Goal: Task Accomplishment & Management: Manage account settings

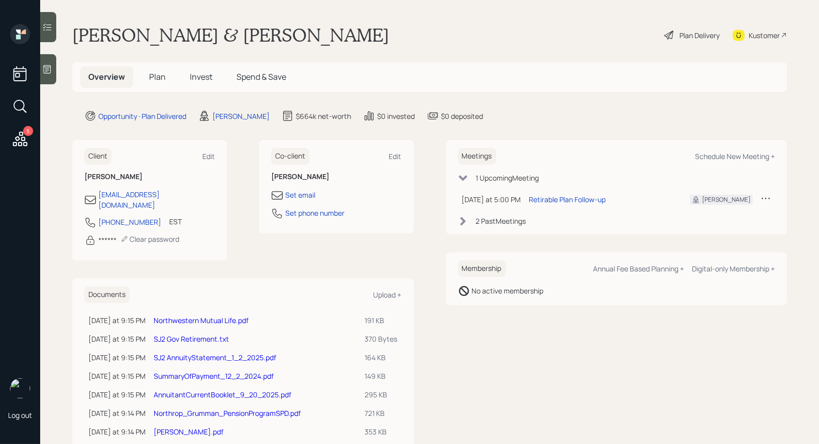
click at [152, 78] on span "Plan" at bounding box center [157, 76] width 17 height 11
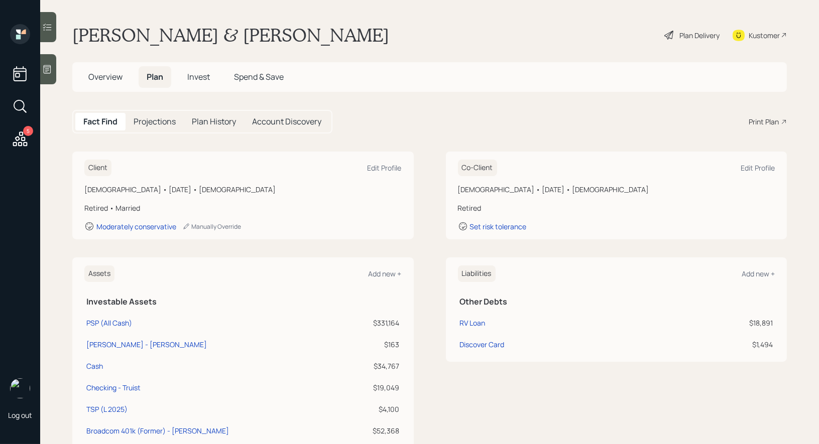
click at [700, 28] on div "Plan Delivery" at bounding box center [691, 35] width 57 height 22
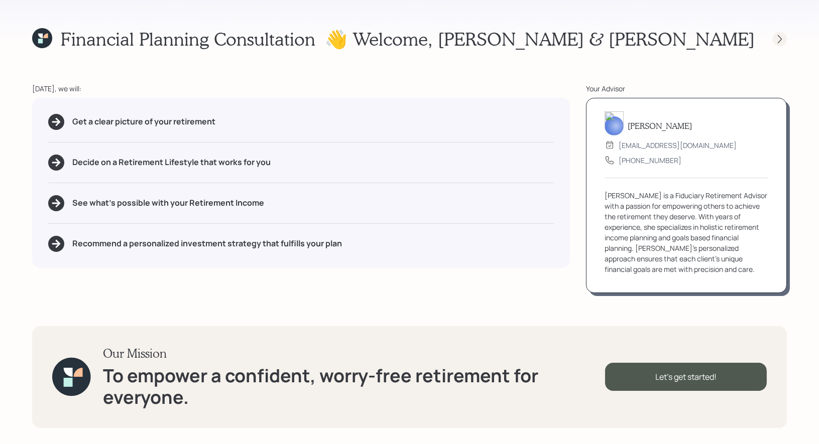
click at [779, 36] on icon at bounding box center [779, 39] width 10 height 10
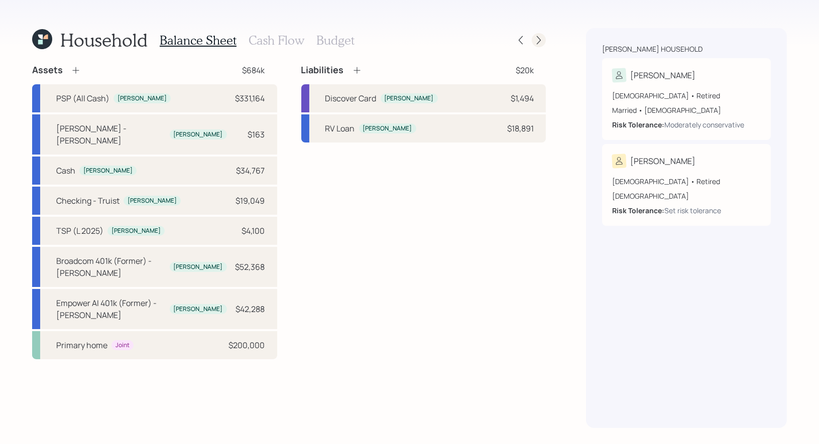
click at [540, 38] on icon at bounding box center [539, 40] width 10 height 10
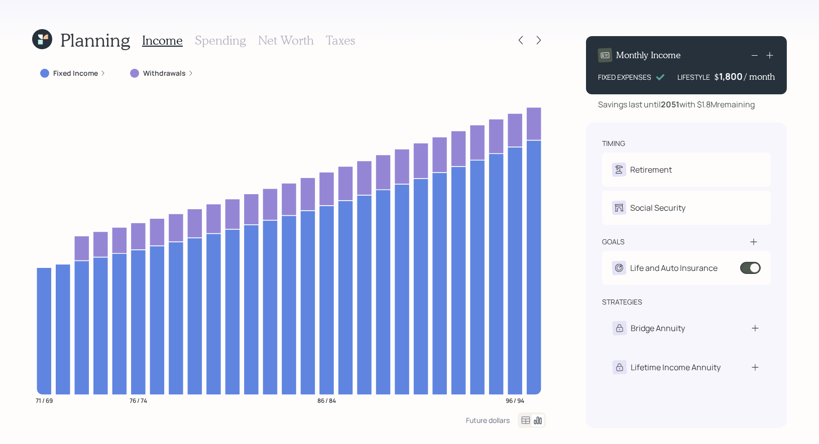
click at [37, 37] on icon at bounding box center [42, 39] width 20 height 20
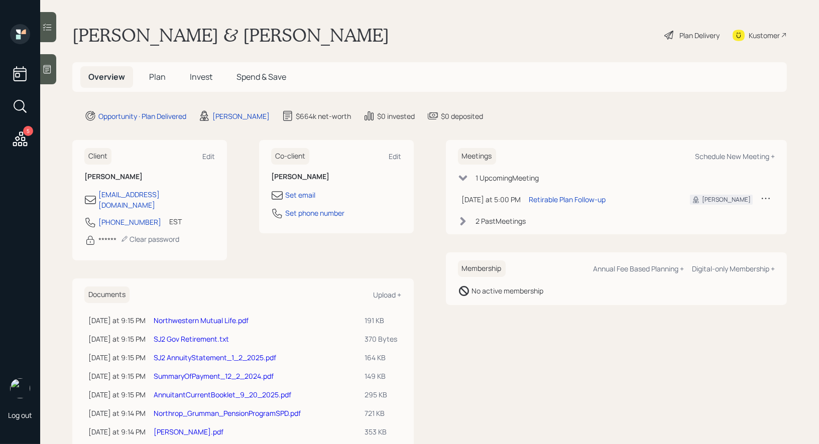
click at [200, 76] on span "Invest" at bounding box center [201, 76] width 23 height 11
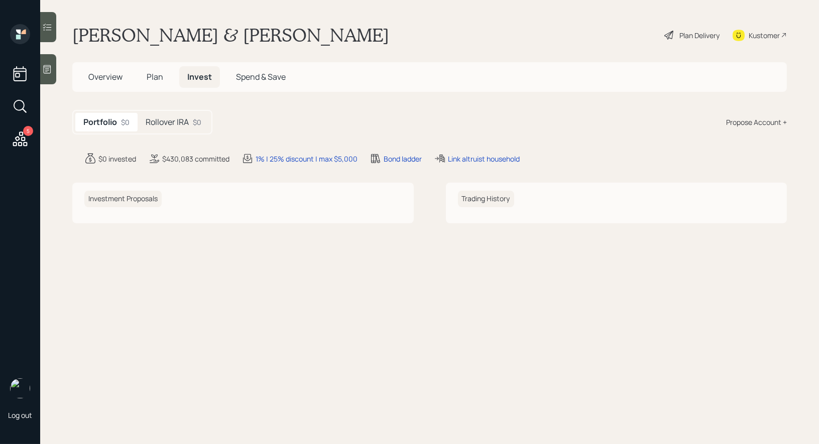
click at [168, 124] on h5 "Rollover IRA" at bounding box center [167, 122] width 43 height 10
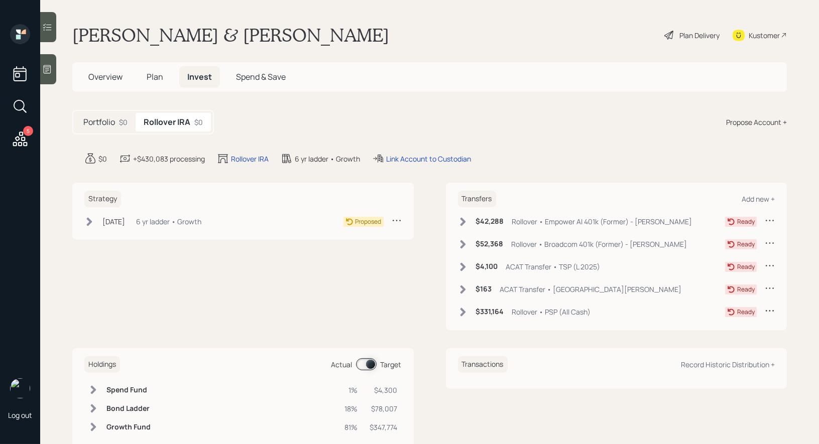
click at [100, 76] on span "Overview" at bounding box center [105, 76] width 34 height 11
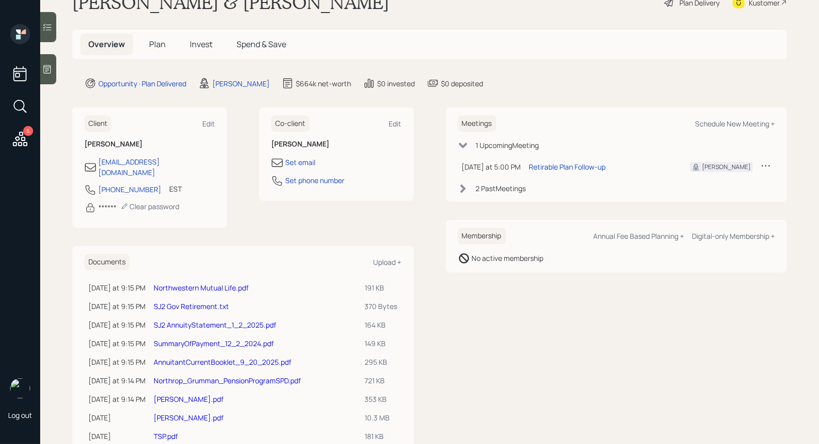
scroll to position [34, 0]
click at [179, 282] on link "Northwestern Mutual Life.pdf" at bounding box center [201, 287] width 95 height 10
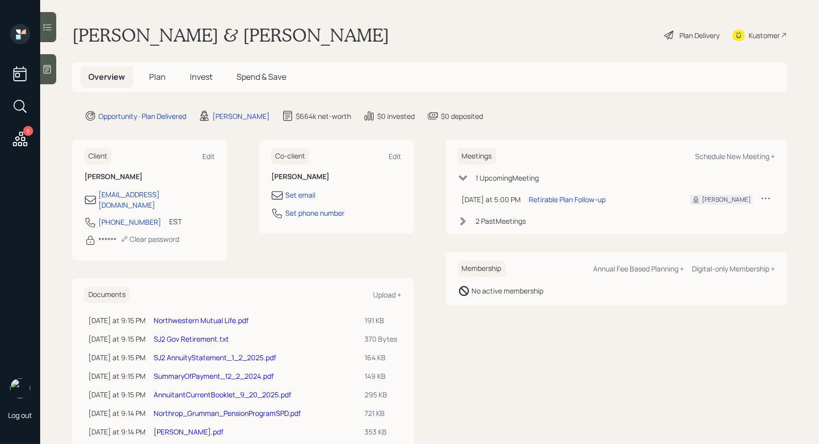
click at [204, 77] on span "Invest" at bounding box center [201, 76] width 23 height 11
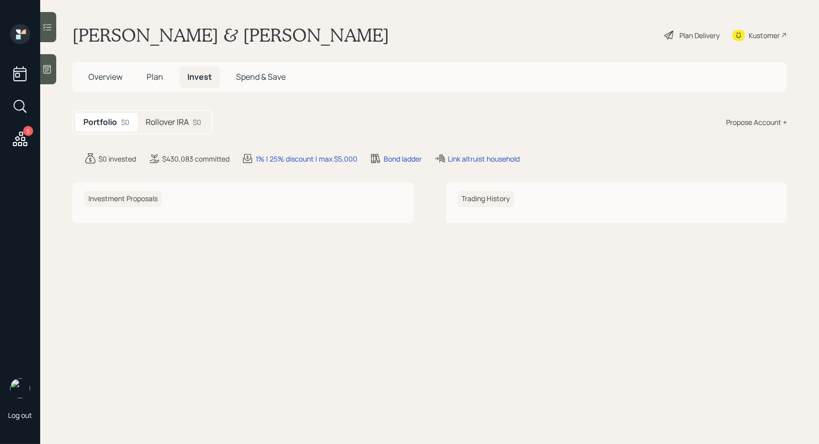
click at [117, 75] on span "Overview" at bounding box center [105, 76] width 34 height 11
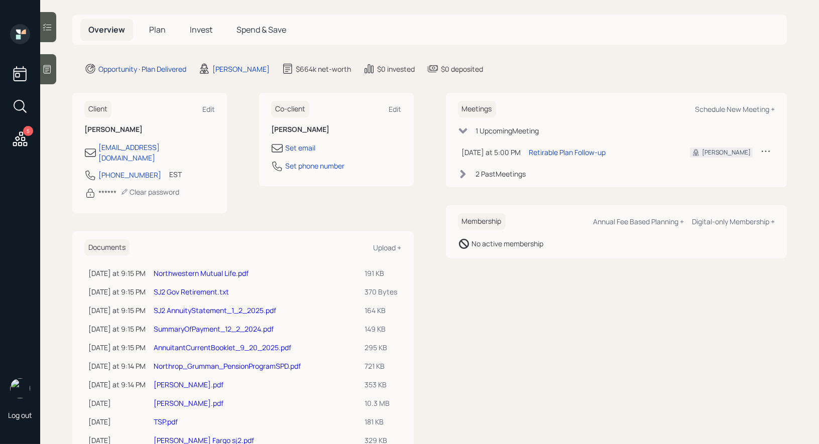
scroll to position [49, 0]
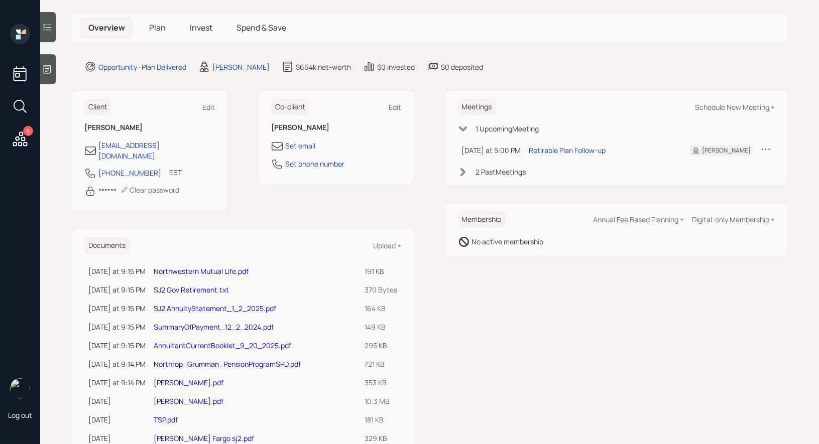
click at [189, 304] on link "SJ2 AnnuityStatement_1_2_2025.pdf" at bounding box center [215, 309] width 122 height 10
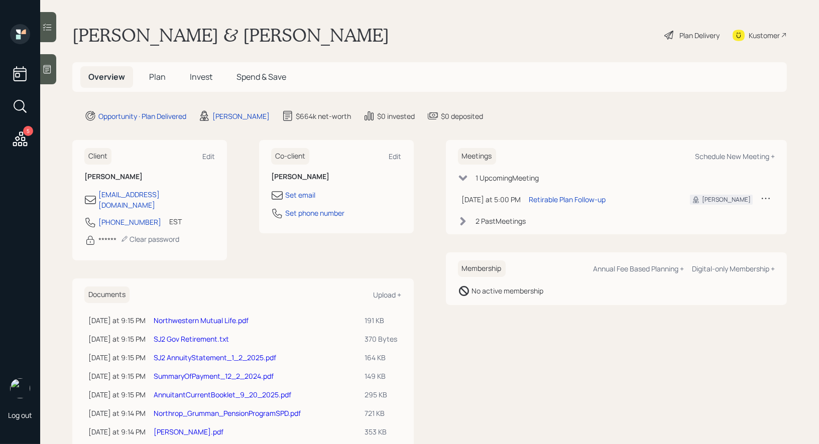
scroll to position [39, 0]
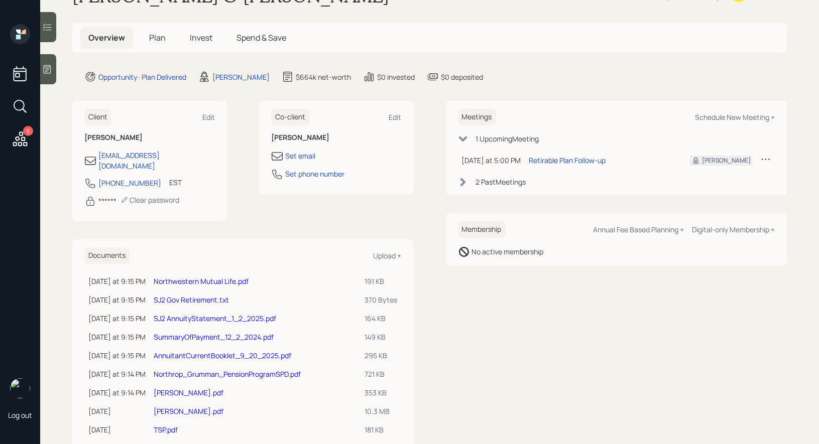
click at [160, 37] on span "Plan" at bounding box center [157, 37] width 17 height 11
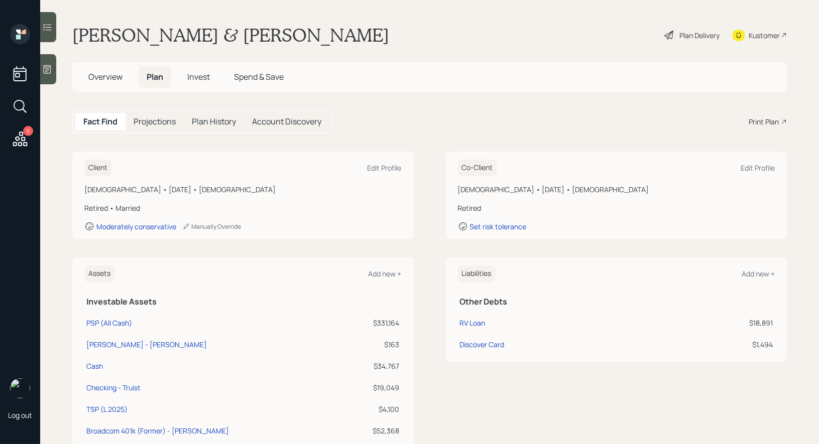
click at [104, 79] on span "Overview" at bounding box center [105, 76] width 34 height 11
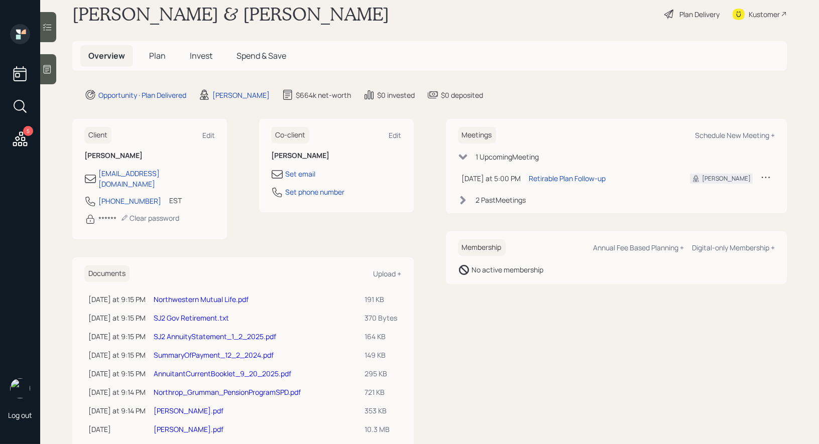
scroll to position [22, 0]
click at [180, 405] on link "[PERSON_NAME].pdf" at bounding box center [189, 410] width 70 height 10
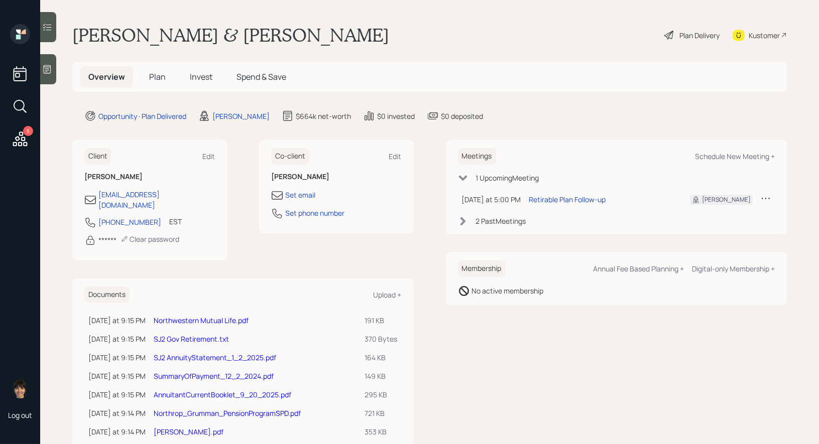
click at [242, 316] on link "Northwestern Mutual Life.pdf" at bounding box center [201, 321] width 95 height 10
click at [197, 76] on span "Invest" at bounding box center [201, 76] width 23 height 11
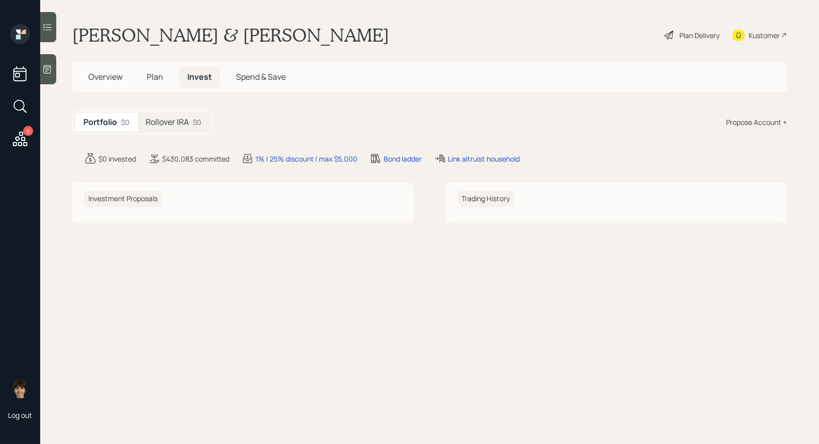
click at [178, 117] on h5 "Rollover IRA" at bounding box center [167, 122] width 43 height 10
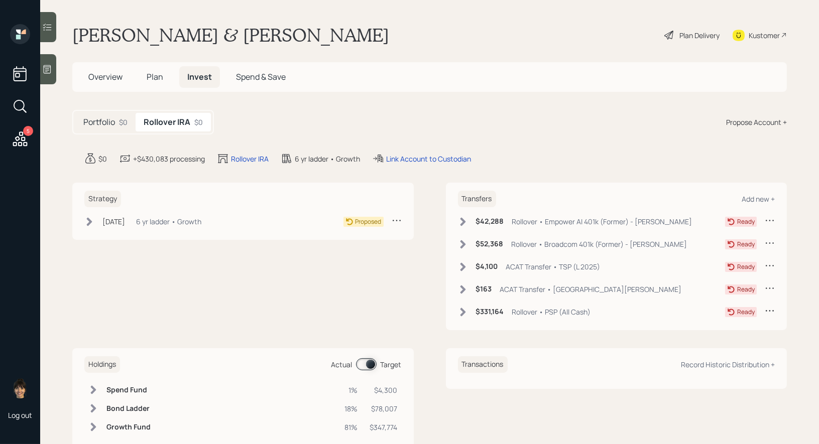
click at [667, 37] on icon at bounding box center [668, 35] width 9 height 9
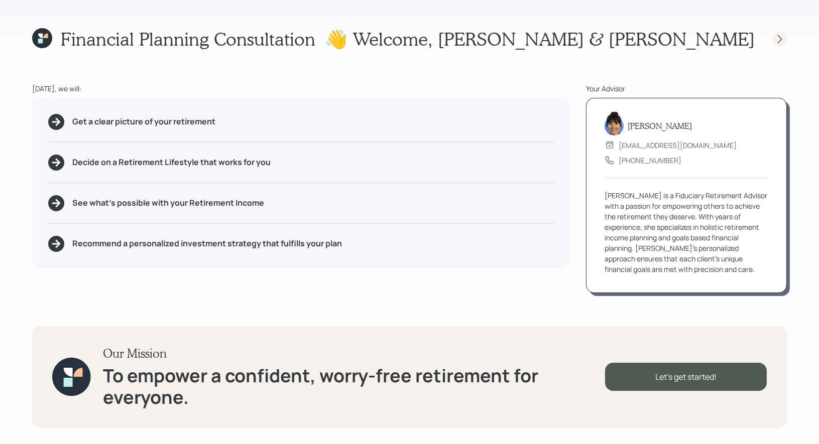
click at [781, 38] on icon at bounding box center [779, 39] width 10 height 10
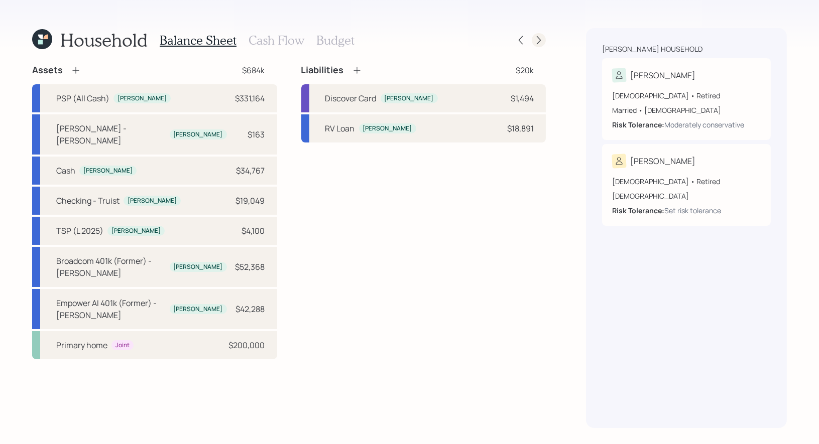
click at [538, 40] on icon at bounding box center [539, 40] width 10 height 10
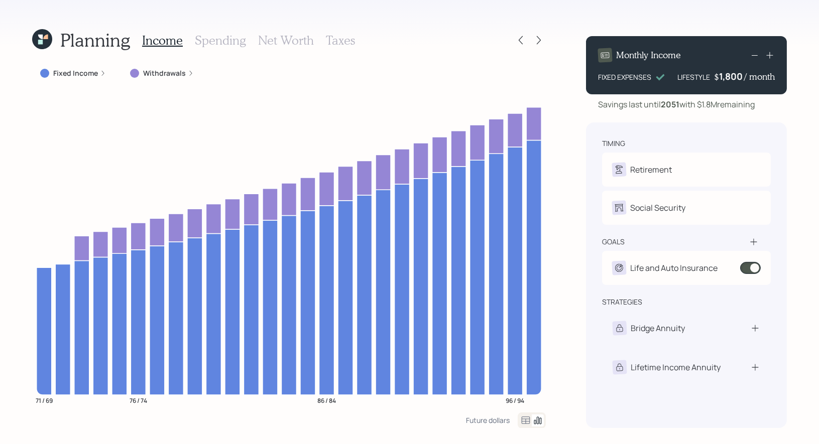
click at [536, 33] on div "Planning Income Spending Net Worth Taxes" at bounding box center [288, 40] width 513 height 24
click at [536, 39] on icon at bounding box center [539, 40] width 10 height 10
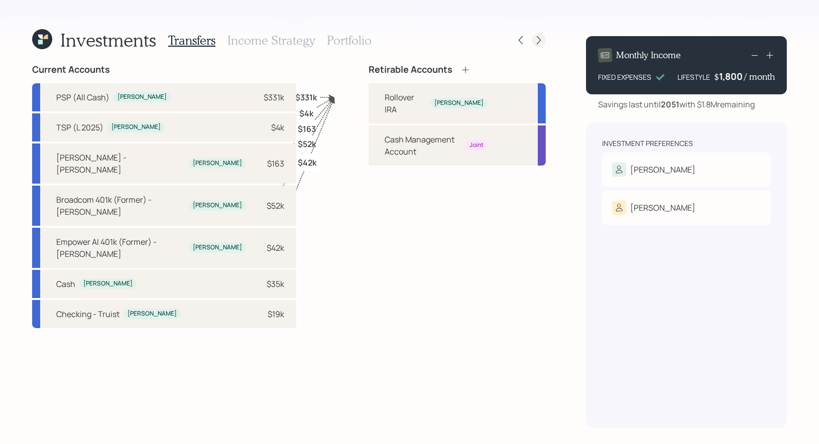
click at [541, 35] on icon at bounding box center [539, 40] width 10 height 10
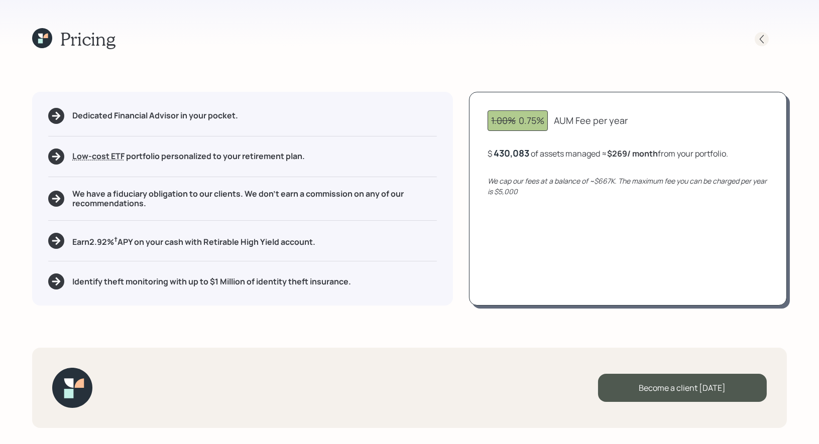
click at [763, 45] on div at bounding box center [761, 39] width 14 height 14
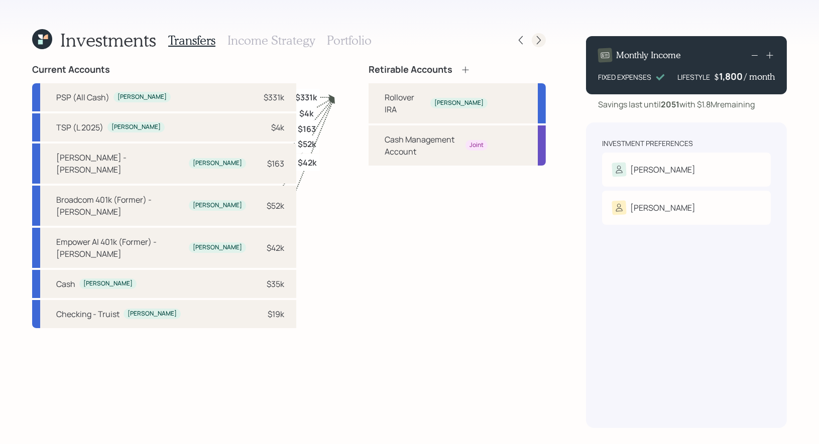
click at [538, 38] on icon at bounding box center [539, 40] width 4 height 9
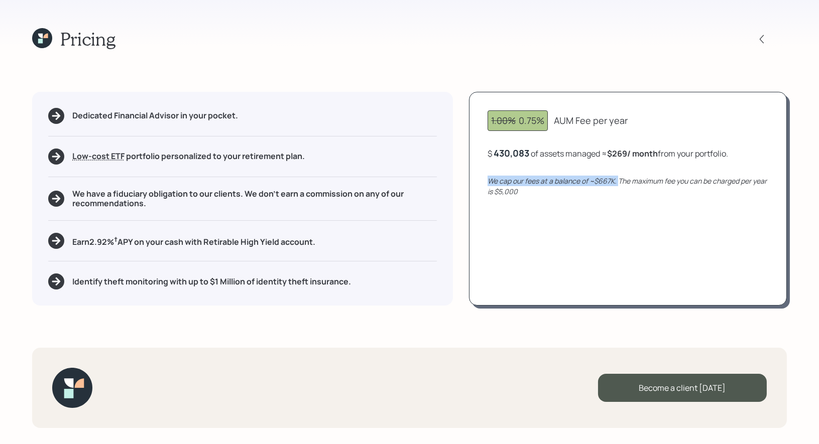
drag, startPoint x: 618, startPoint y: 181, endPoint x: 488, endPoint y: 184, distance: 129.5
click at [488, 184] on icon "We cap our fees at a balance of ~$667K. The maximum fee you can be charged per …" at bounding box center [626, 186] width 279 height 20
click at [35, 38] on icon at bounding box center [42, 38] width 20 height 20
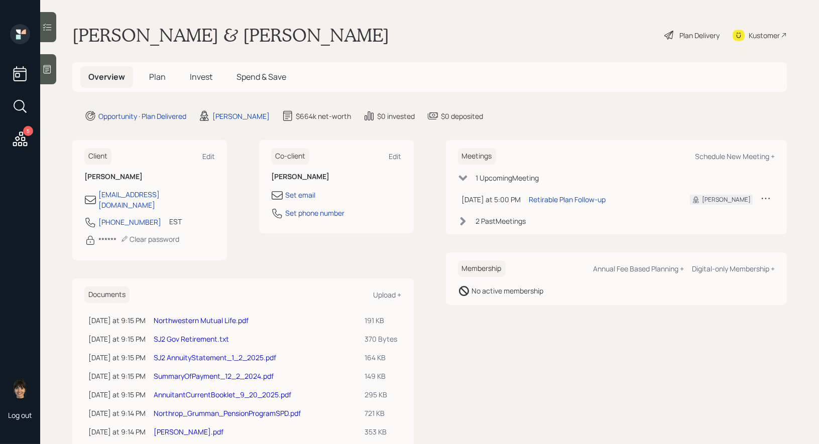
click at [155, 74] on span "Plan" at bounding box center [157, 76] width 17 height 11
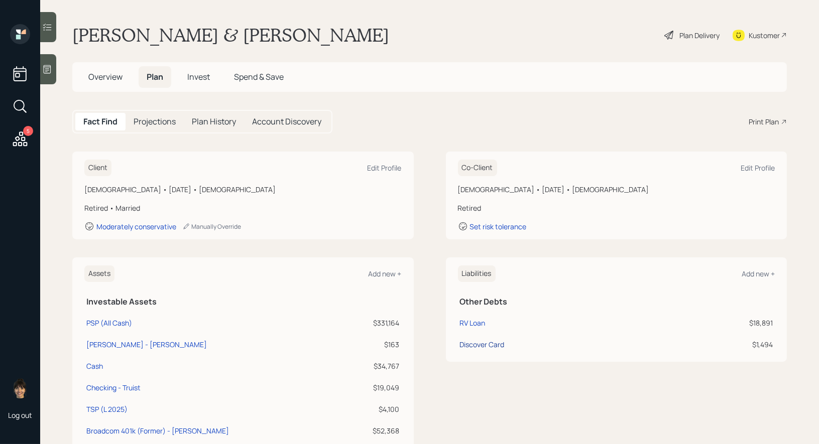
click at [475, 344] on div "Discover Card" at bounding box center [482, 344] width 45 height 11
select select "credit_card"
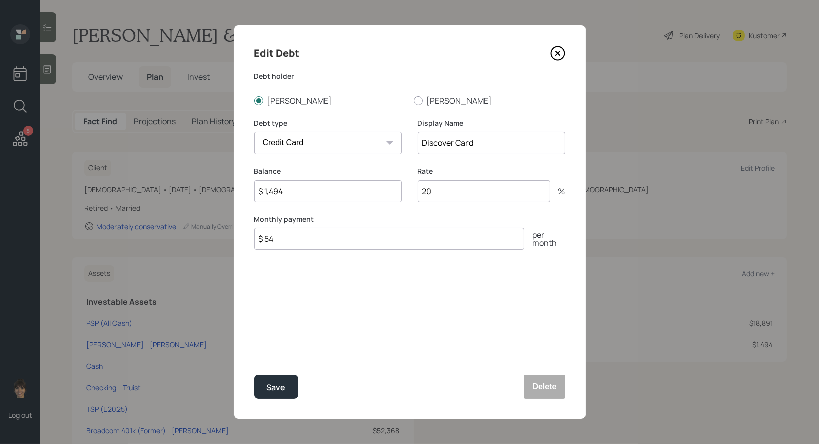
click at [445, 194] on input "20" at bounding box center [484, 191] width 132 height 22
type input "27"
click at [275, 383] on div "Save" at bounding box center [275, 388] width 19 height 14
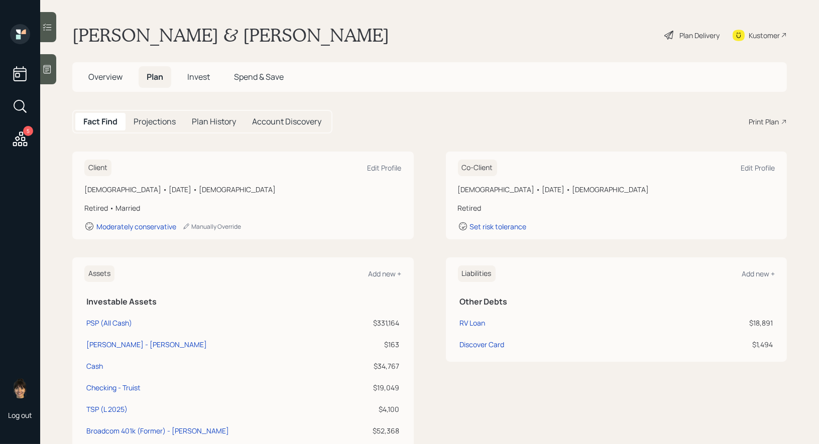
click at [693, 33] on div "Plan Delivery" at bounding box center [699, 35] width 40 height 11
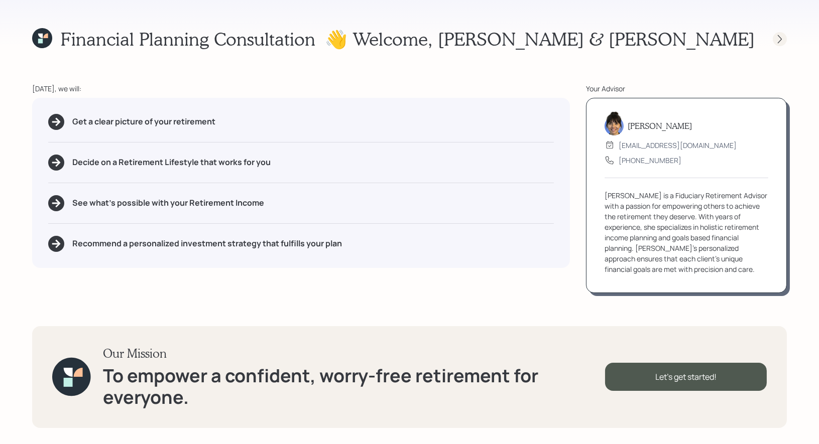
click at [778, 37] on icon at bounding box center [779, 39] width 10 height 10
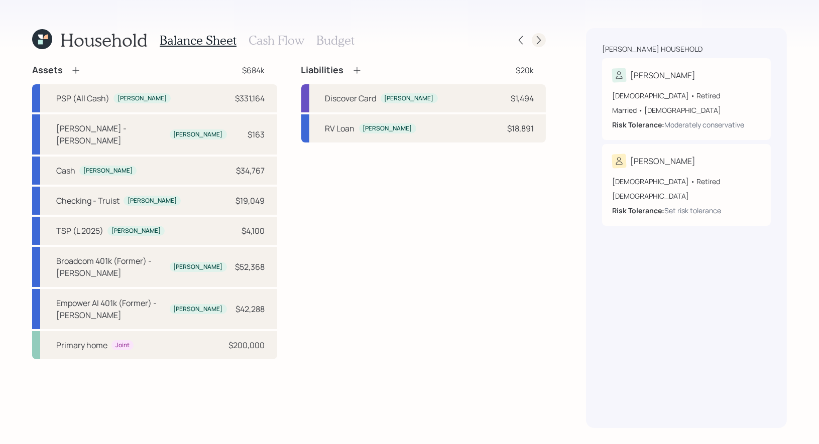
click at [540, 40] on icon at bounding box center [539, 40] width 10 height 10
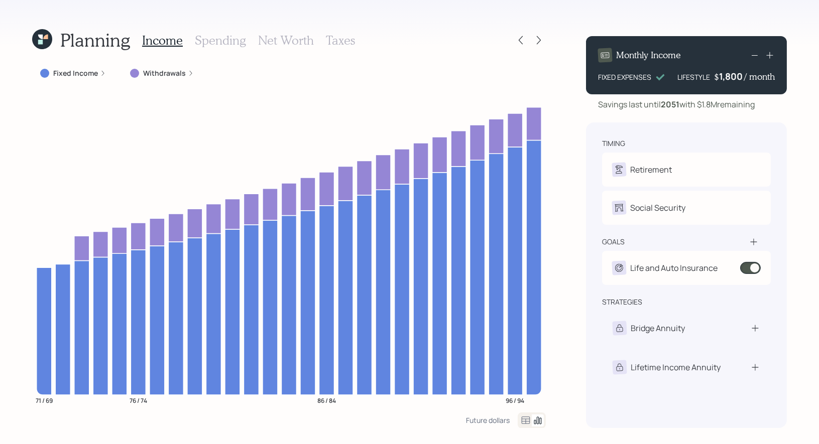
click at [40, 40] on icon at bounding box center [40, 42] width 5 height 5
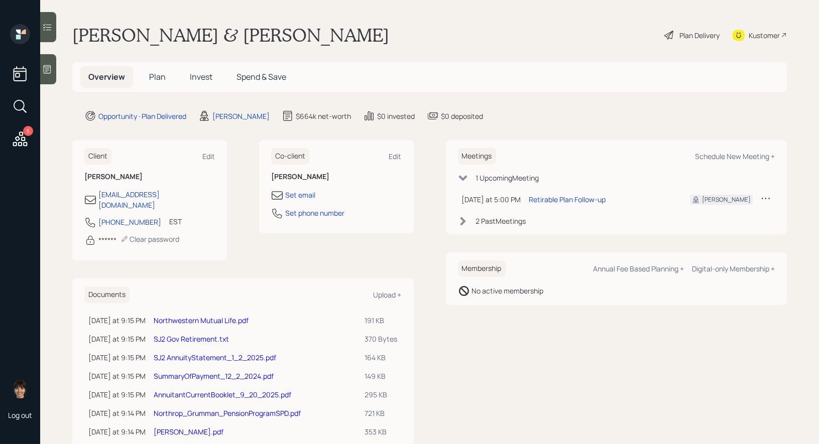
click at [687, 35] on div "Plan Delivery" at bounding box center [699, 35] width 40 height 11
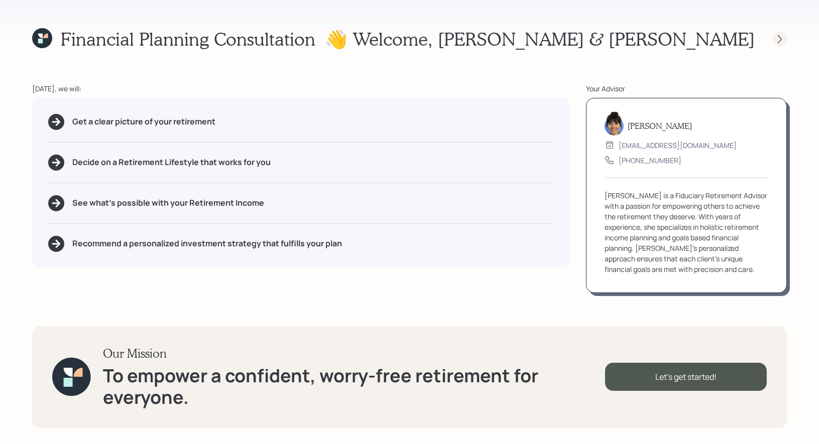
click at [780, 36] on icon at bounding box center [779, 39] width 10 height 10
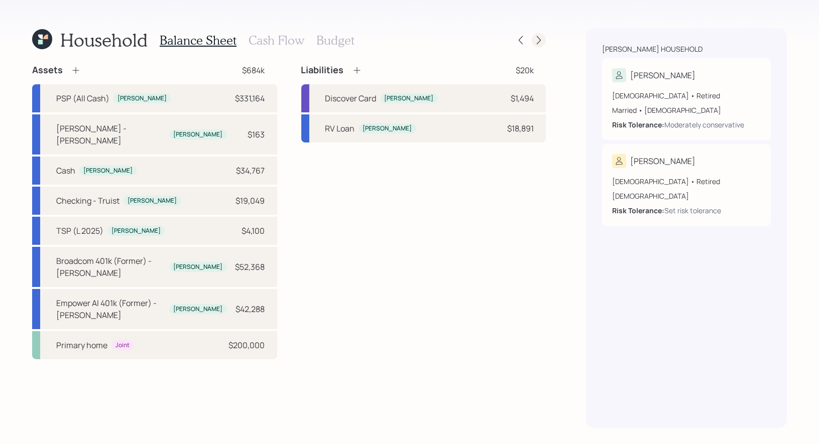
click at [536, 38] on icon at bounding box center [539, 40] width 10 height 10
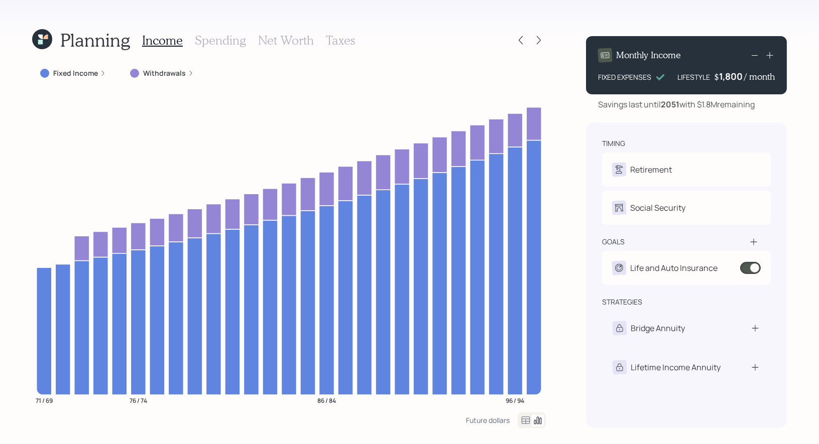
click at [536, 38] on icon at bounding box center [539, 40] width 10 height 10
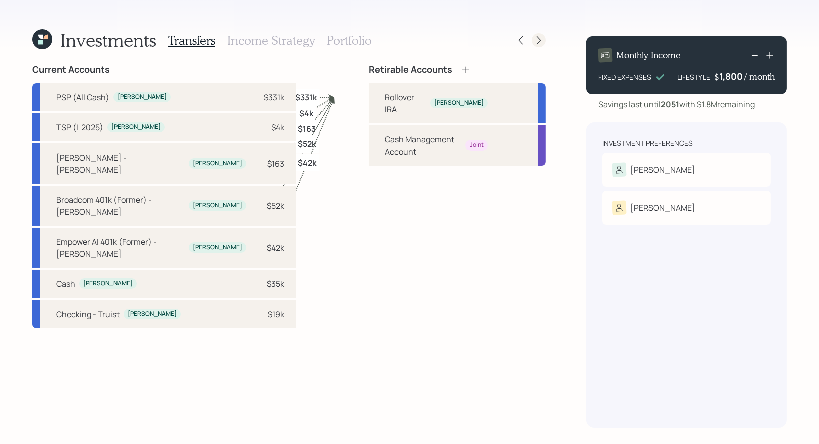
click at [541, 36] on icon at bounding box center [539, 40] width 10 height 10
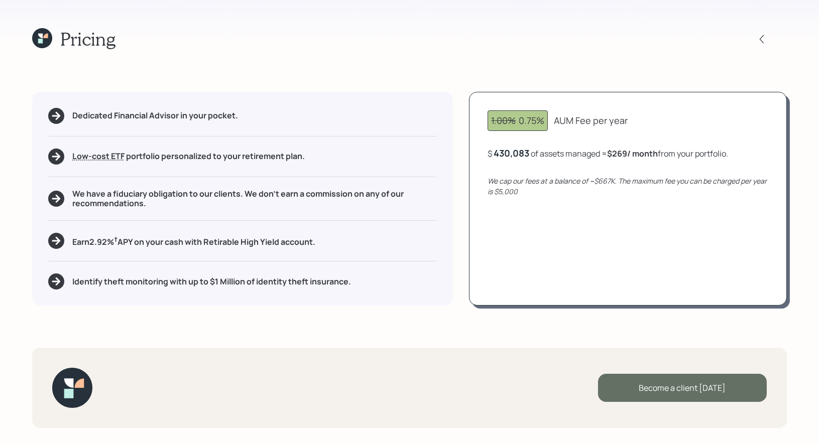
click at [683, 389] on div "Become a client today" at bounding box center [682, 388] width 169 height 28
click at [689, 387] on div "Go to Altruist" at bounding box center [682, 388] width 169 height 28
click at [758, 39] on icon at bounding box center [761, 39] width 10 height 10
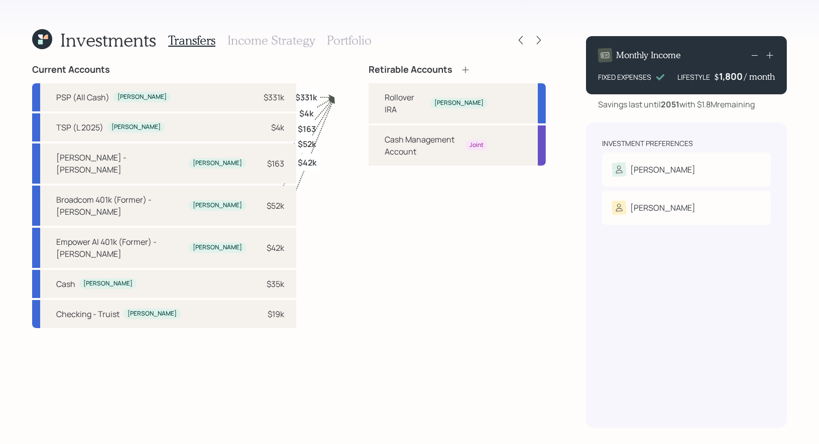
click at [333, 40] on h3 "Portfolio" at bounding box center [349, 40] width 45 height 15
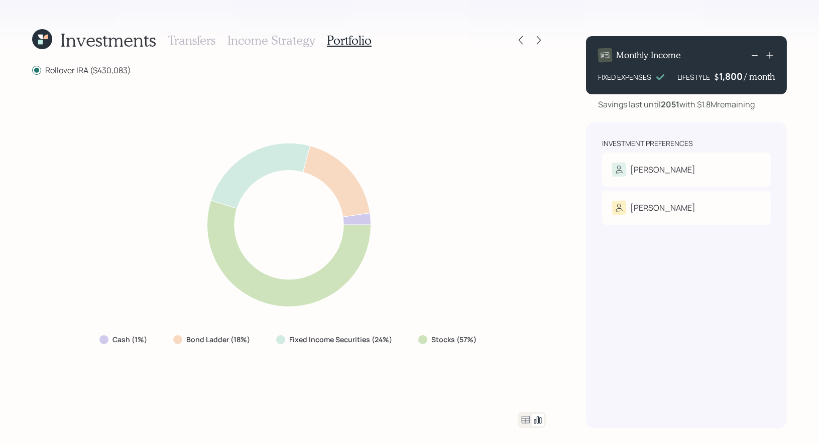
click at [35, 41] on icon at bounding box center [42, 39] width 20 height 20
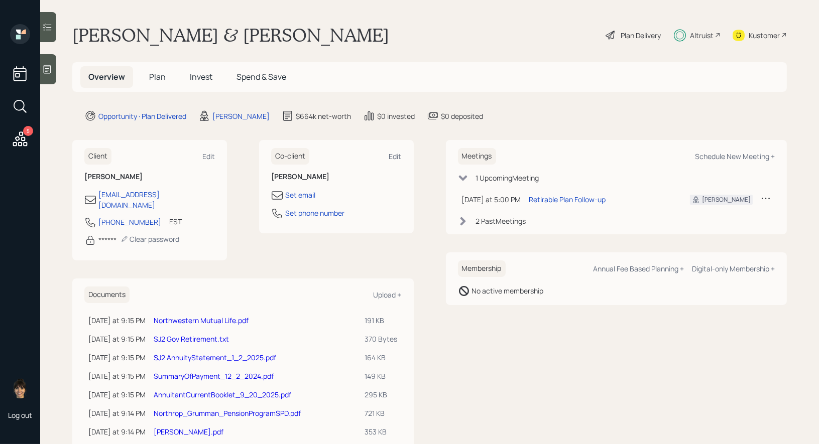
click at [197, 78] on span "Invest" at bounding box center [201, 76] width 23 height 11
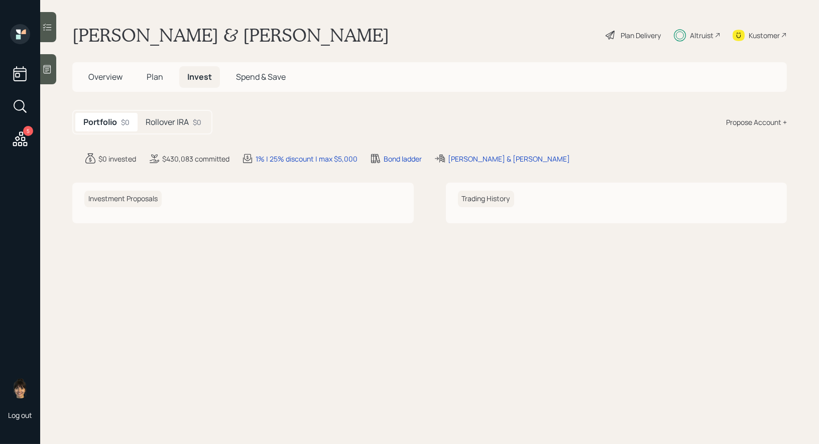
click at [164, 125] on h5 "Rollover IRA" at bounding box center [167, 122] width 43 height 10
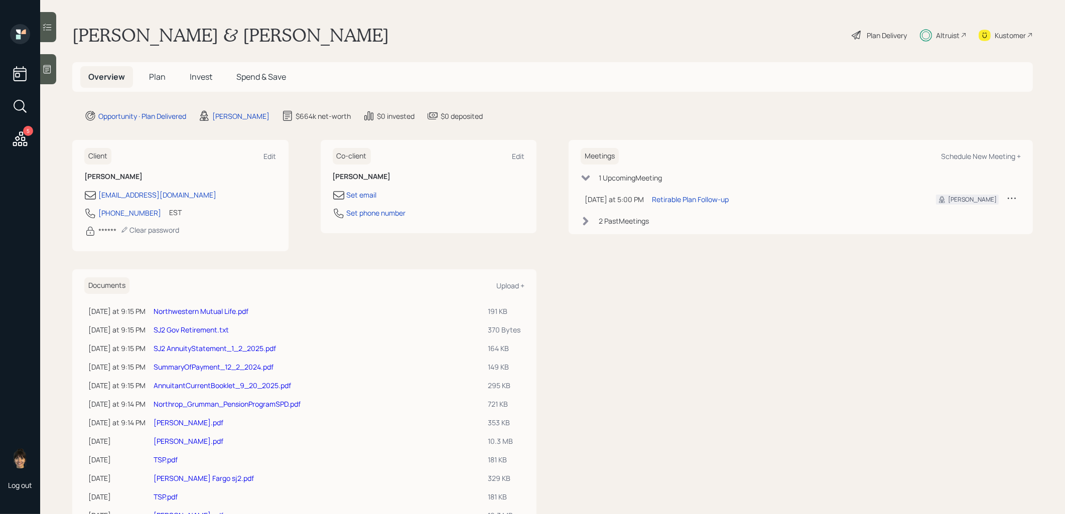
click at [213, 308] on link "Northwestern Mutual Life.pdf" at bounding box center [201, 312] width 95 height 10
click at [182, 421] on link "[PERSON_NAME].pdf" at bounding box center [189, 423] width 70 height 10
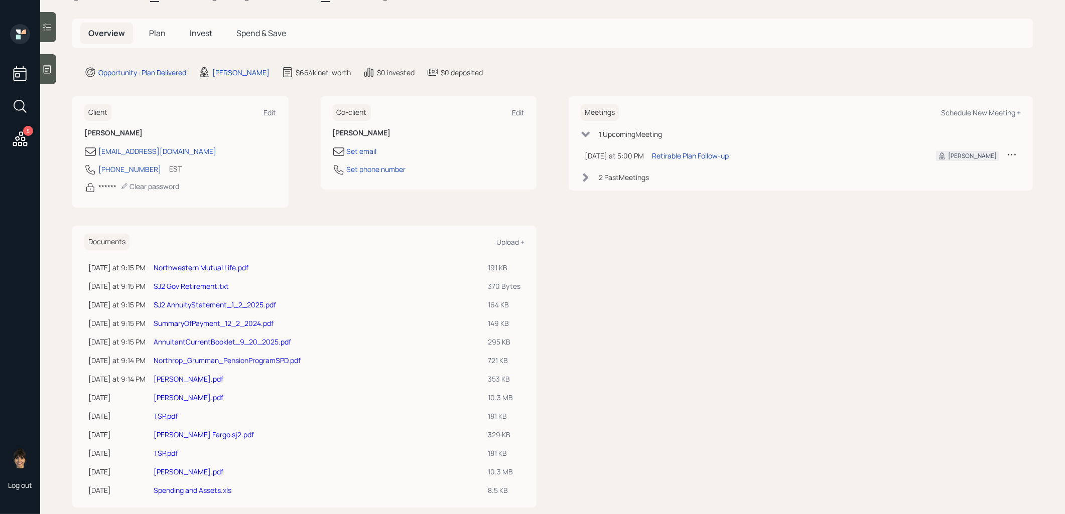
scroll to position [60, 0]
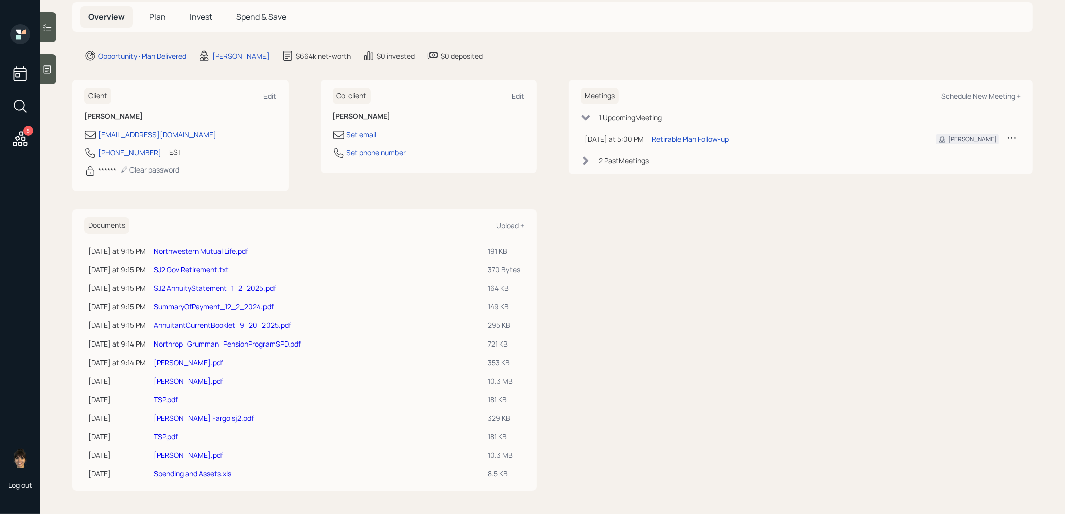
click at [174, 415] on link "[PERSON_NAME] Fargo sj2.pdf" at bounding box center [204, 419] width 100 height 10
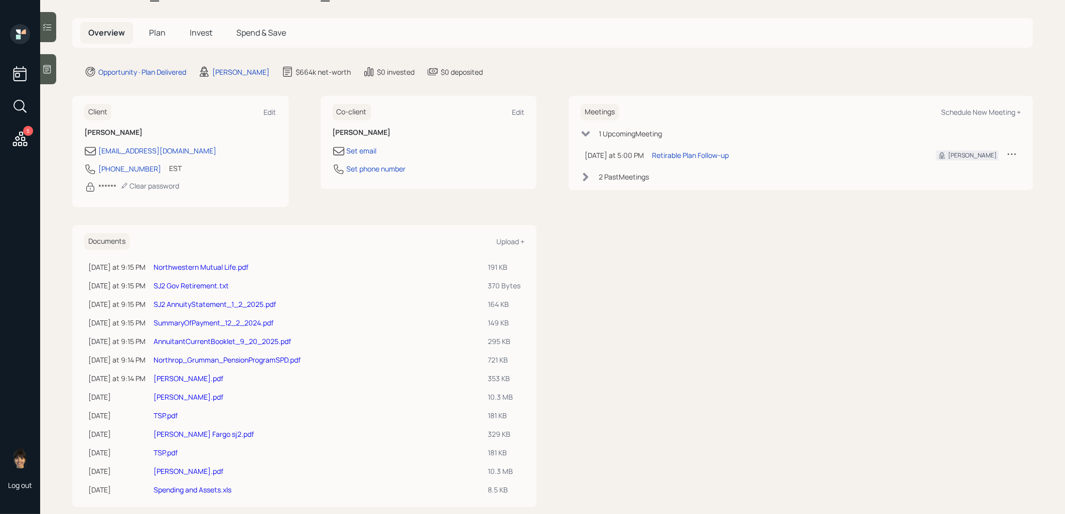
scroll to position [46, 0]
click at [170, 413] on link "TSP.pdf" at bounding box center [166, 414] width 24 height 10
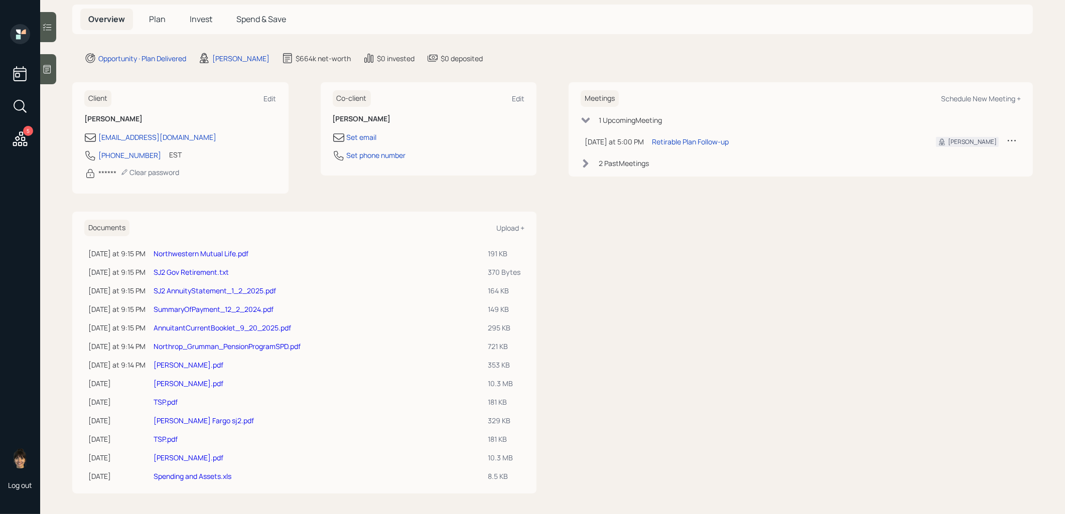
scroll to position [60, 0]
click at [174, 455] on link "[PERSON_NAME].pdf" at bounding box center [189, 456] width 70 height 10
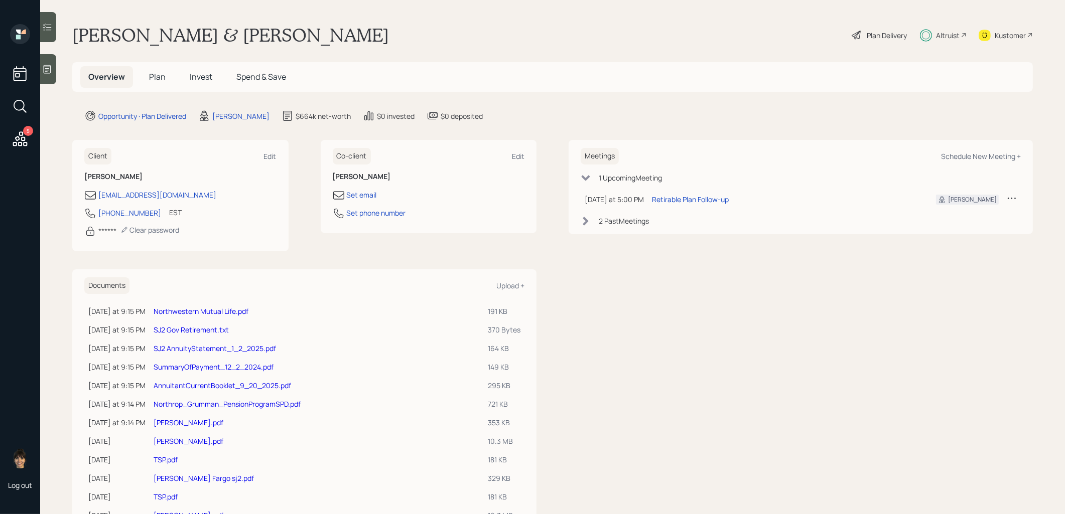
click at [155, 76] on span "Plan" at bounding box center [157, 76] width 17 height 11
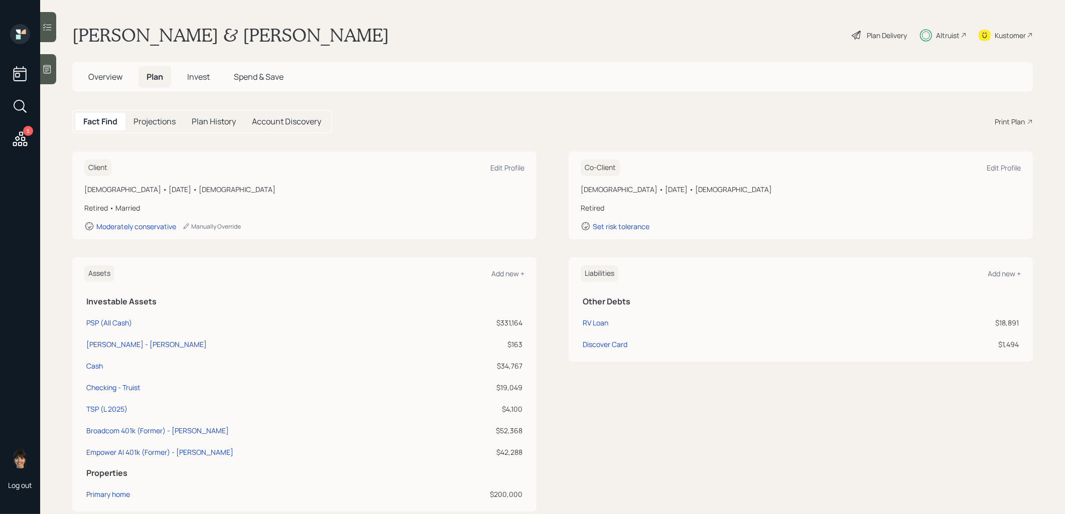
click at [203, 80] on span "Invest" at bounding box center [198, 76] width 23 height 11
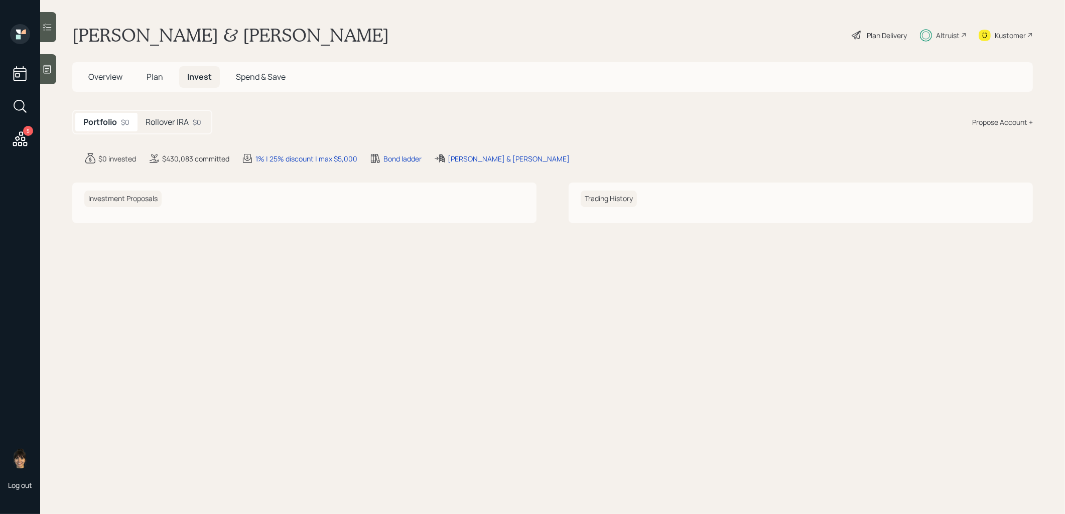
click at [168, 124] on h5 "Rollover IRA" at bounding box center [167, 122] width 43 height 10
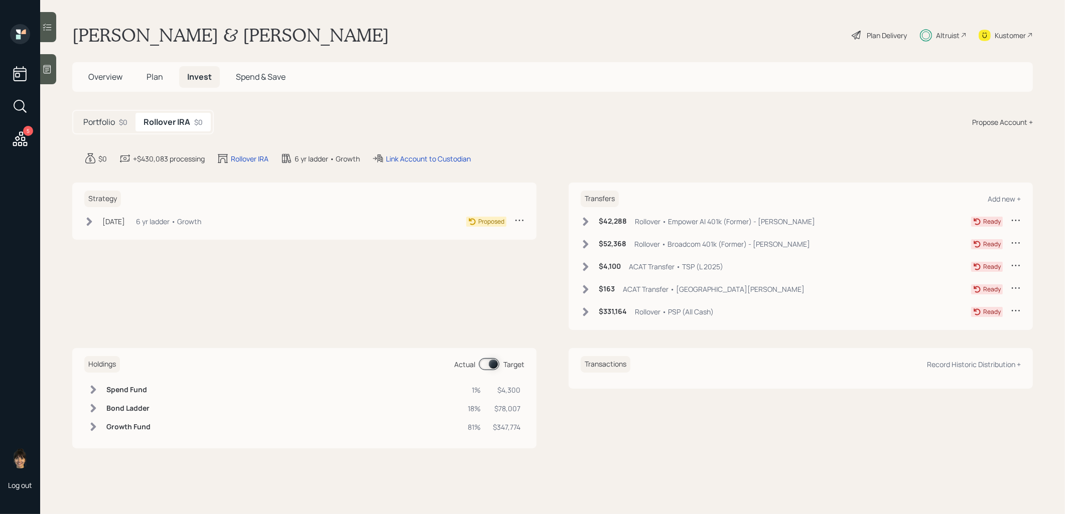
click at [587, 219] on icon at bounding box center [586, 221] width 6 height 9
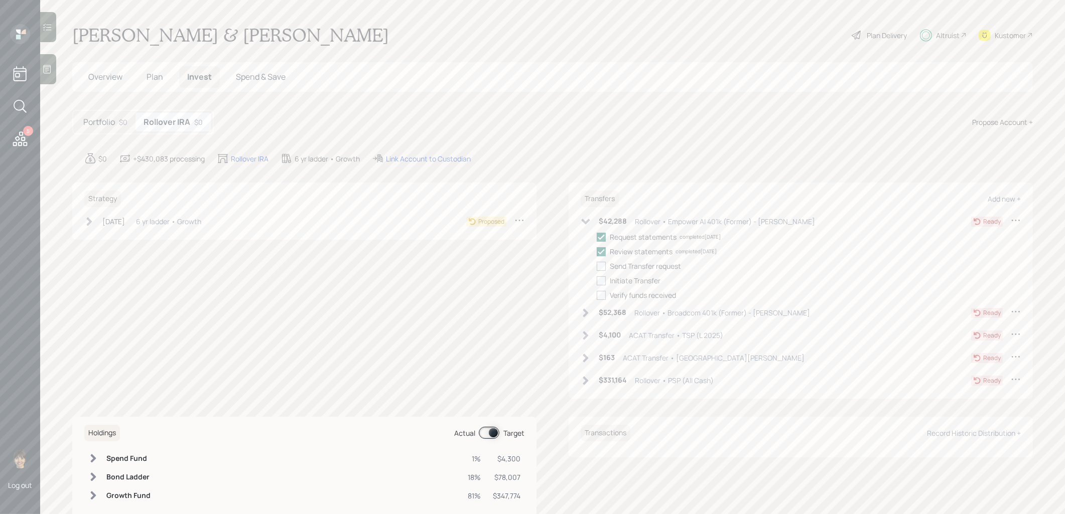
click at [585, 313] on icon at bounding box center [586, 313] width 6 height 9
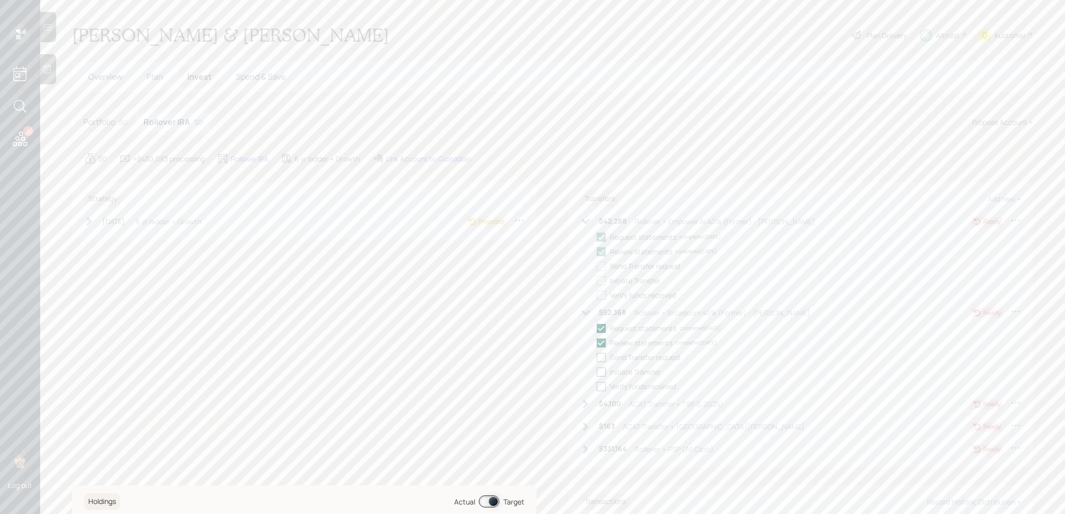
click at [584, 401] on icon at bounding box center [586, 404] width 6 height 9
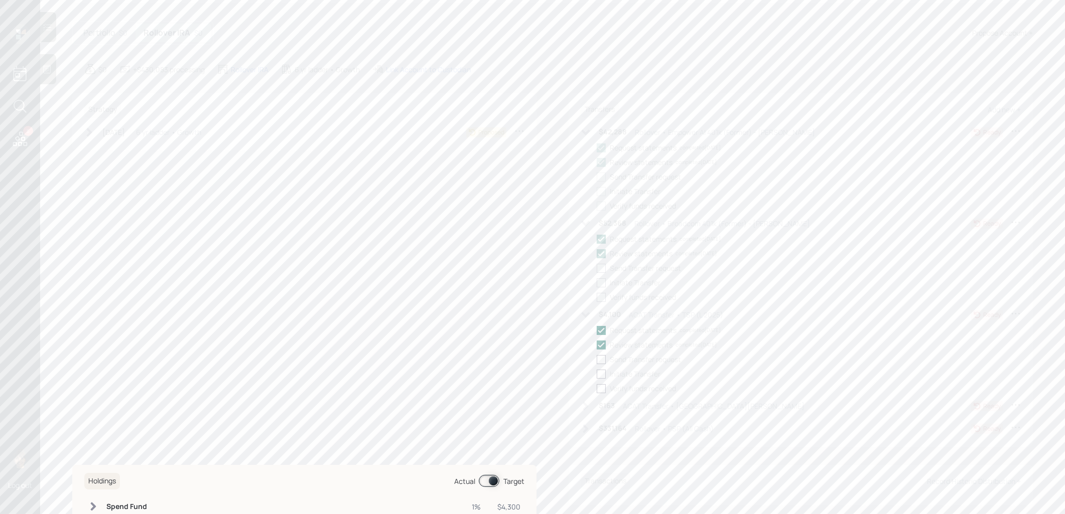
scroll to position [138, 0]
click at [586, 354] on icon at bounding box center [586, 357] width 6 height 9
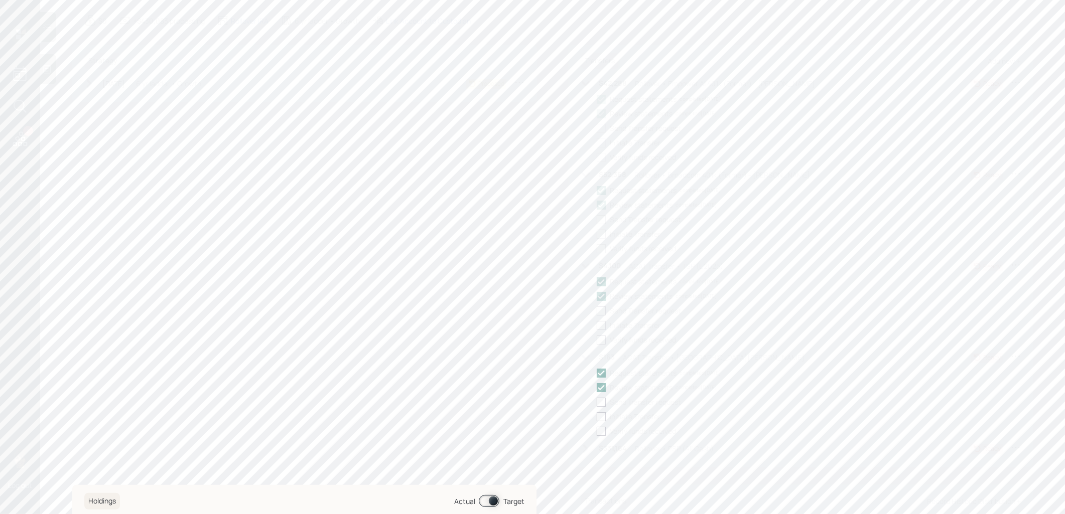
click at [585, 447] on icon at bounding box center [586, 449] width 6 height 9
click at [87, 82] on icon at bounding box center [89, 84] width 10 height 10
click at [104, 96] on div at bounding box center [104, 99] width 9 height 9
click at [100, 99] on input "checkbox" at bounding box center [100, 99] width 1 height 1
checkbox input "true"
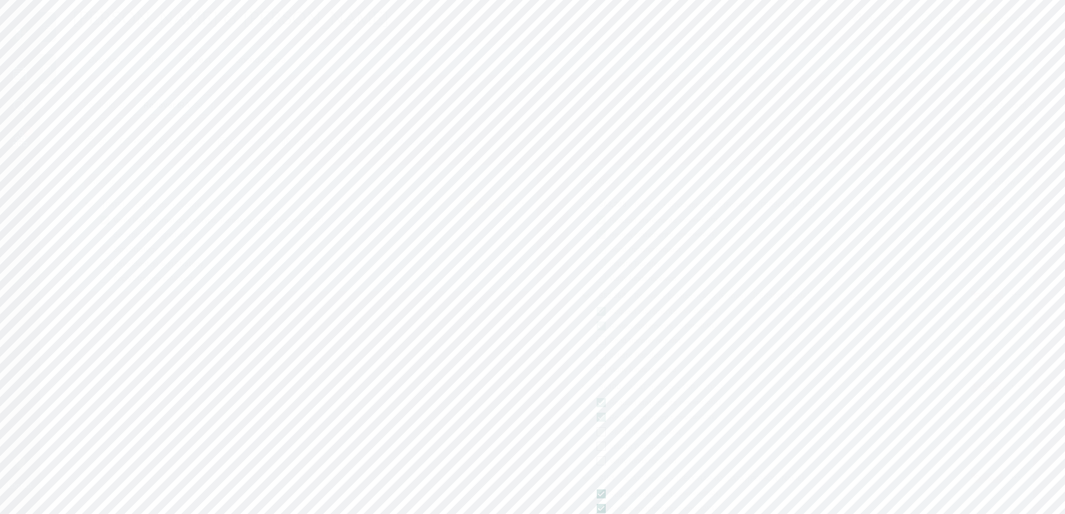
scroll to position [0, 0]
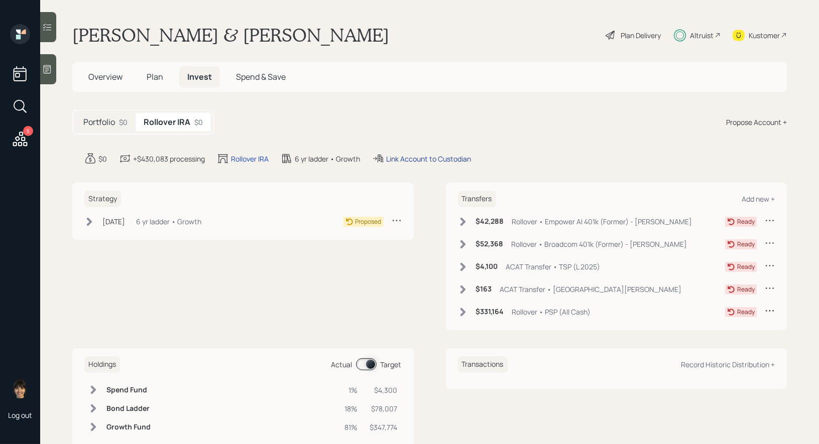
click at [410, 159] on div "Link Account to Custodian" at bounding box center [428, 159] width 85 height 11
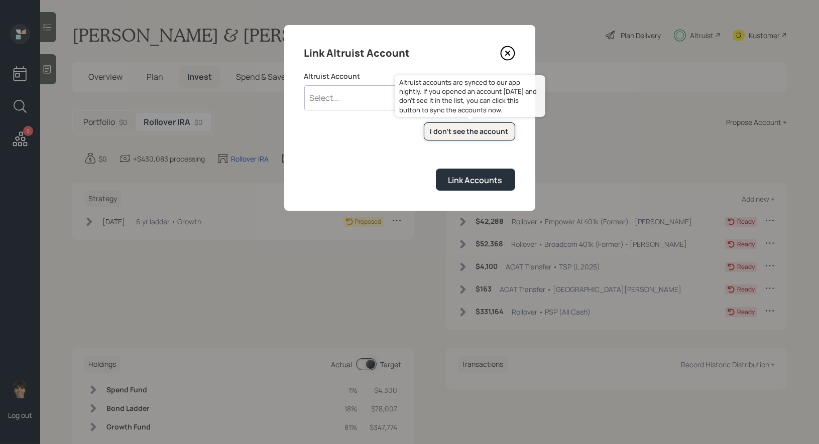
click at [461, 131] on div "I don't see the account" at bounding box center [469, 131] width 78 height 10
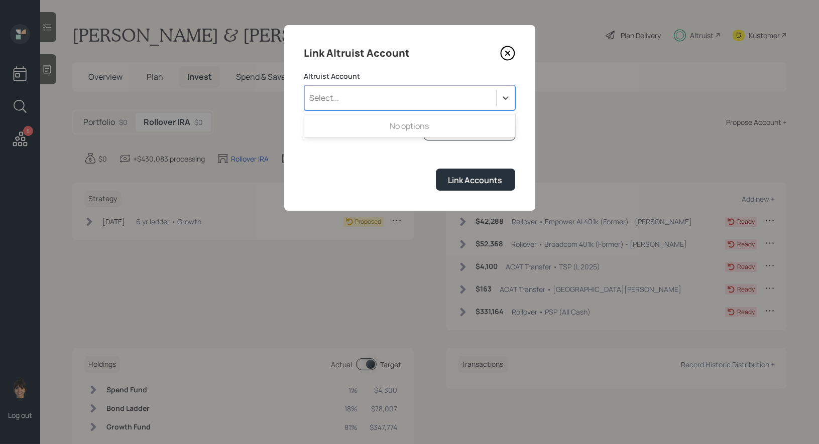
click at [359, 97] on div "Select..." at bounding box center [400, 97] width 191 height 17
click at [448, 56] on div "Link Altruist Account" at bounding box center [409, 53] width 211 height 16
click at [379, 95] on div "Select..." at bounding box center [400, 97] width 191 height 17
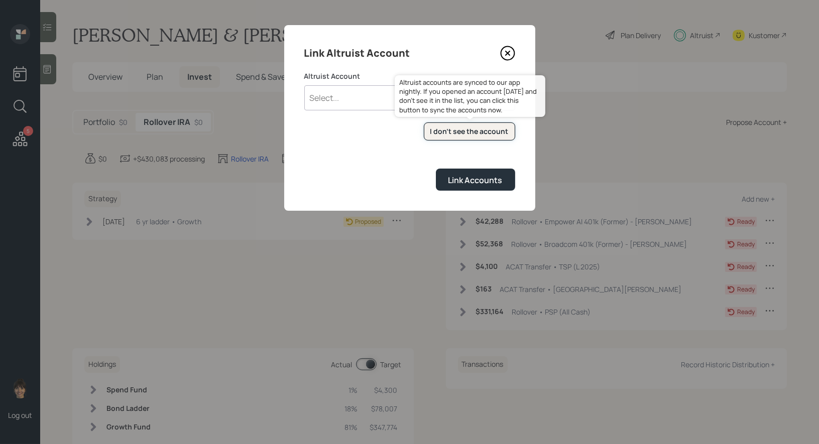
click at [447, 127] on div "I don't see the account" at bounding box center [469, 131] width 78 height 10
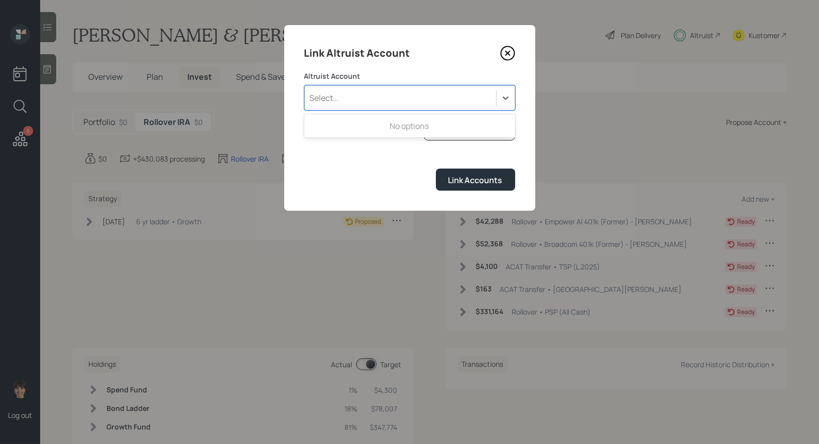
click at [393, 103] on div "Select..." at bounding box center [400, 97] width 191 height 17
click at [509, 54] on icon at bounding box center [507, 53] width 15 height 15
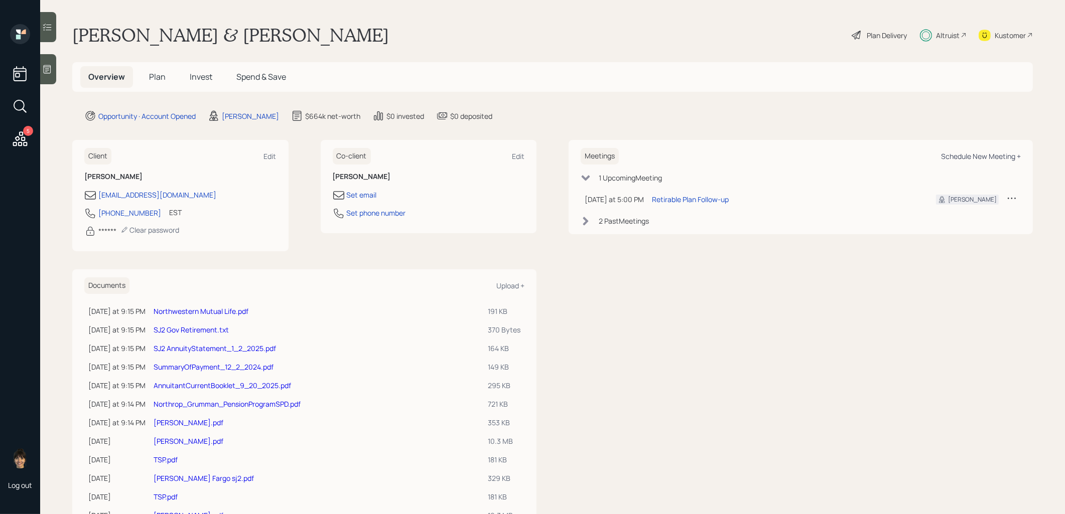
click at [998, 156] on div "Schedule New Meeting +" at bounding box center [981, 157] width 80 height 10
select select "8b79112e-3cfb-44f9-89e7-15267fe946c1"
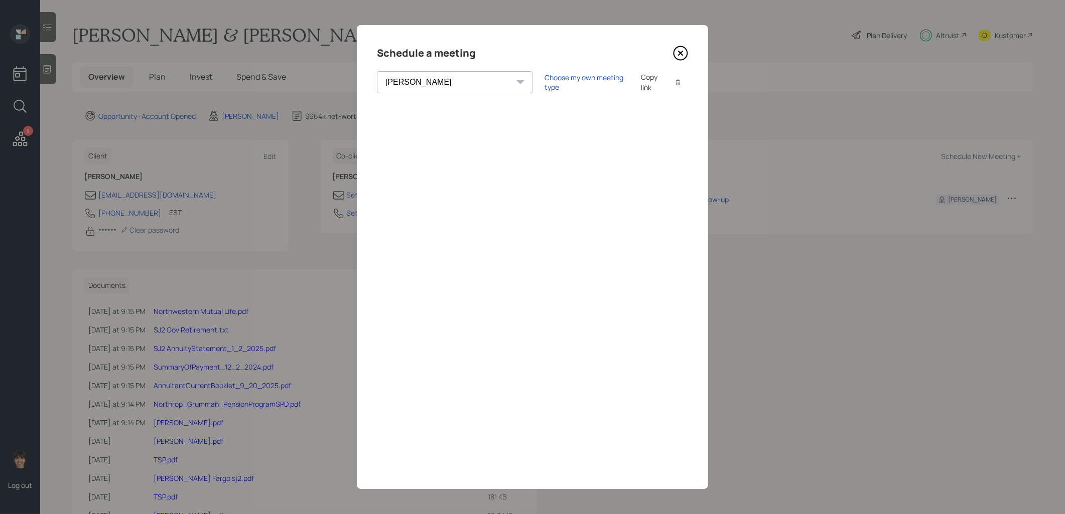
click at [681, 52] on icon at bounding box center [680, 53] width 15 height 15
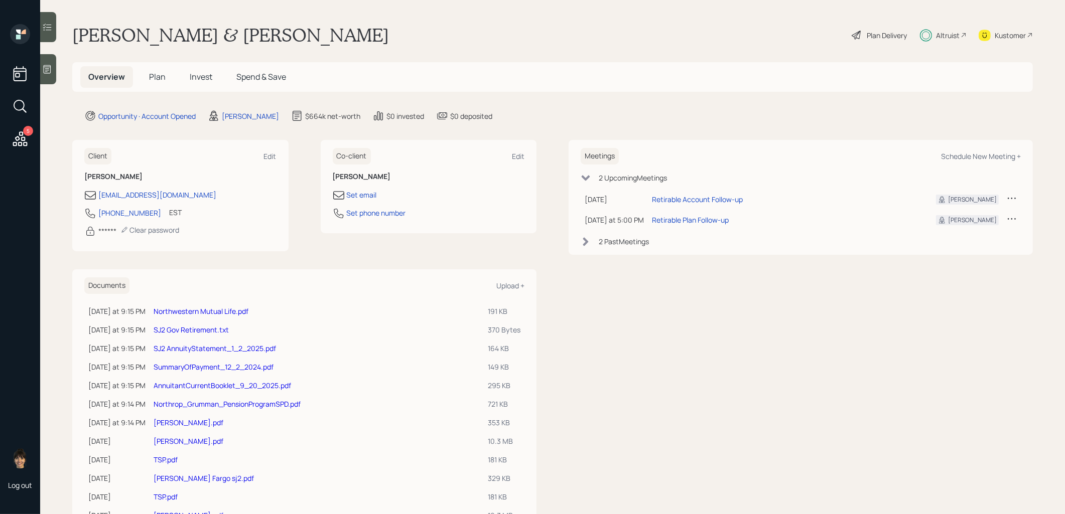
click at [197, 73] on span "Invest" at bounding box center [201, 76] width 23 height 11
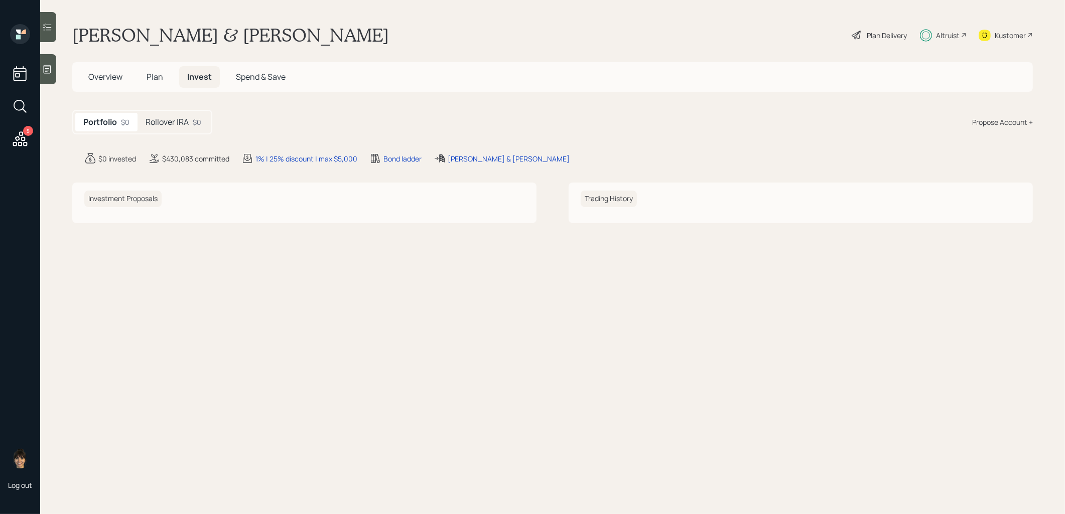
click at [178, 120] on h5 "Rollover IRA" at bounding box center [167, 122] width 43 height 10
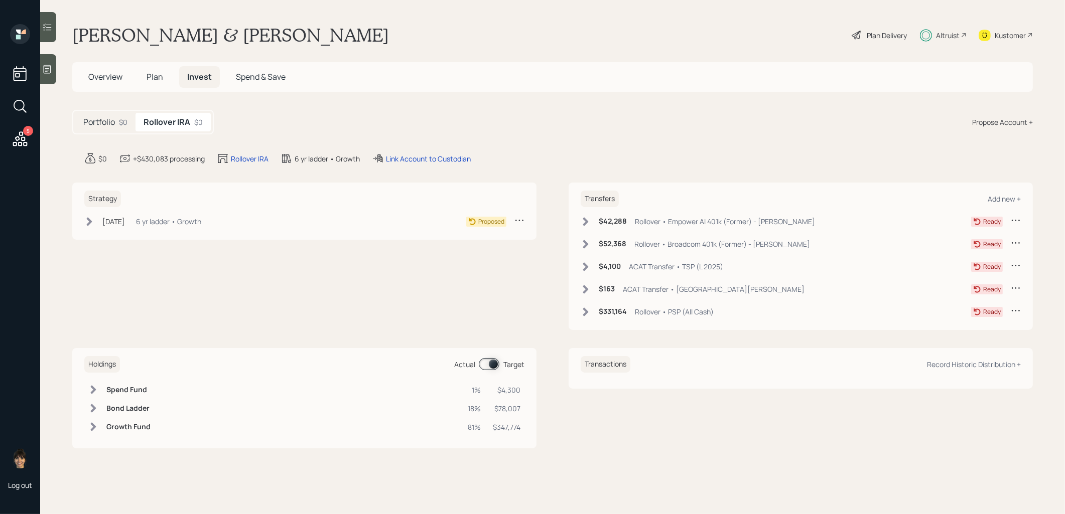
click at [92, 220] on icon at bounding box center [89, 222] width 10 height 10
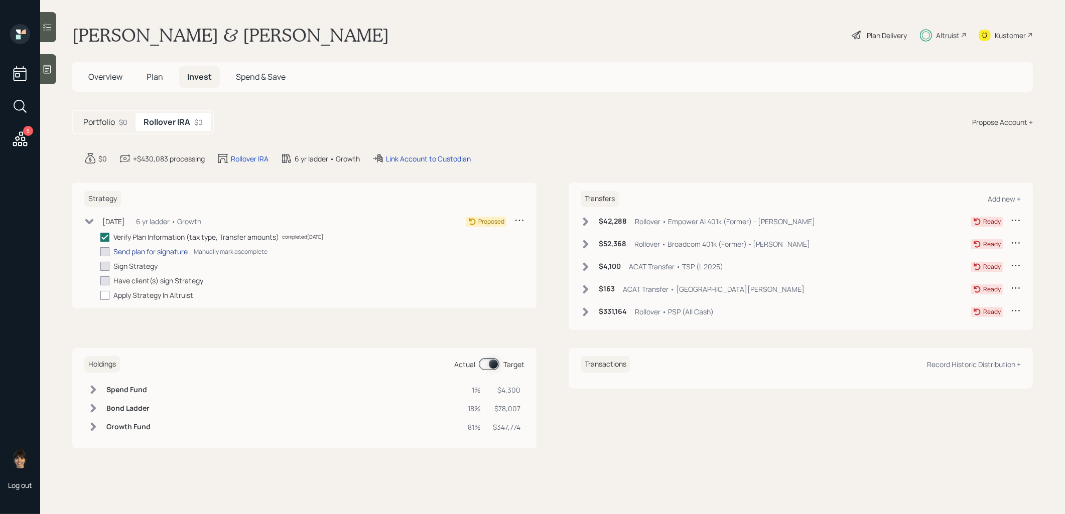
click at [124, 252] on div "Send plan for signature" at bounding box center [150, 251] width 74 height 11
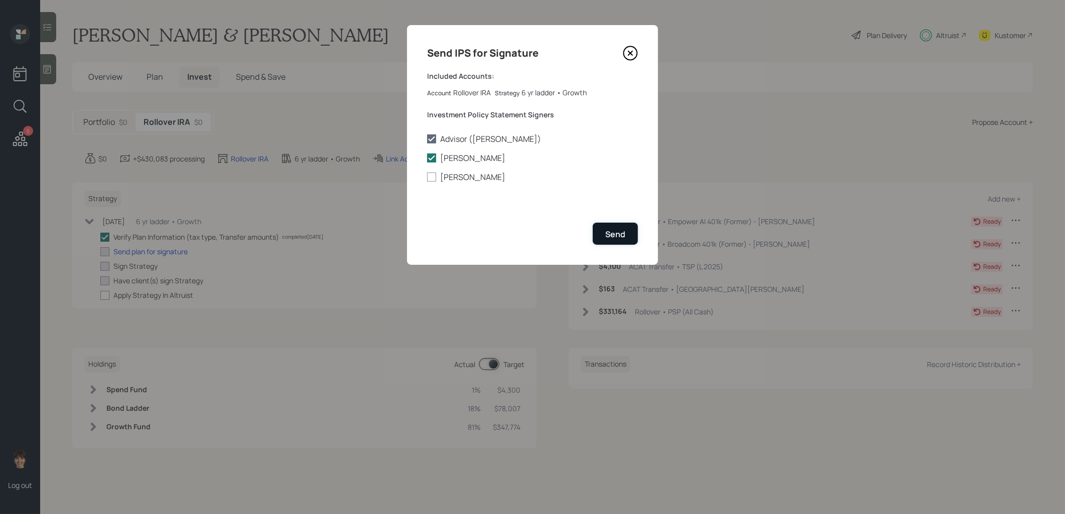
click at [622, 235] on div "Send" at bounding box center [615, 234] width 20 height 11
checkbox input "true"
